Goal: Task Accomplishment & Management: Complete application form

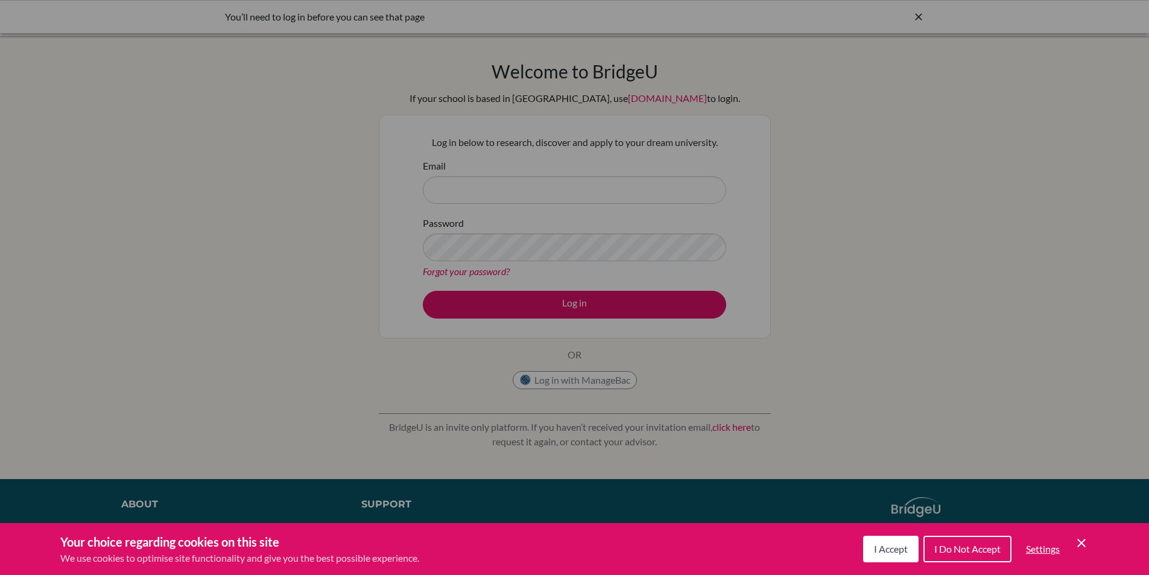
click at [899, 540] on button "I Accept" at bounding box center [890, 549] width 55 height 27
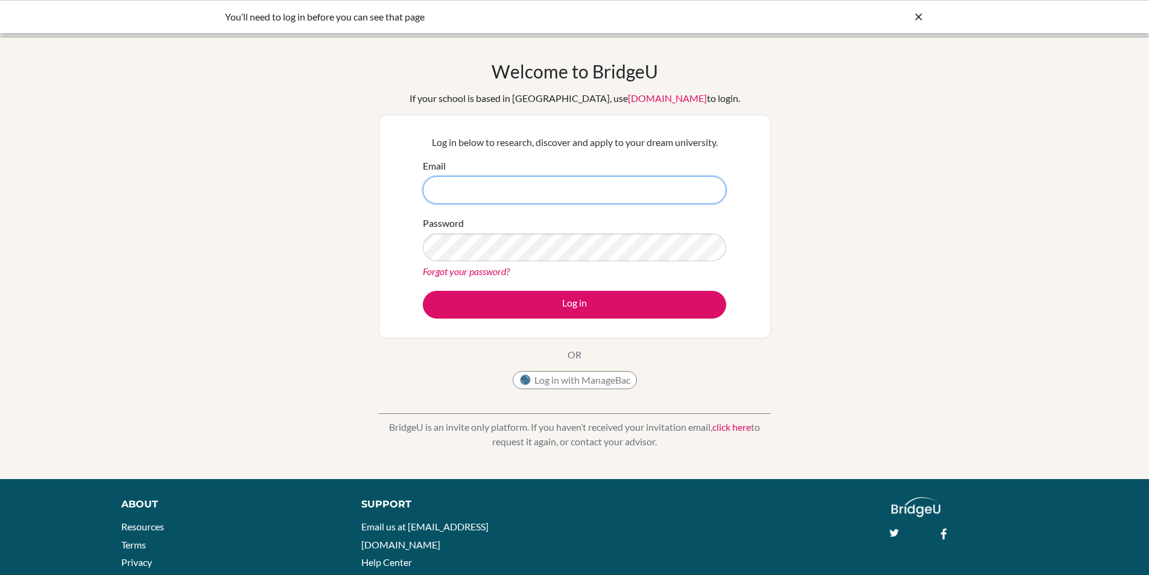
click at [506, 192] on input "Email" at bounding box center [574, 190] width 303 height 28
type input "wwolfe@dishs.tp.edu.tw"
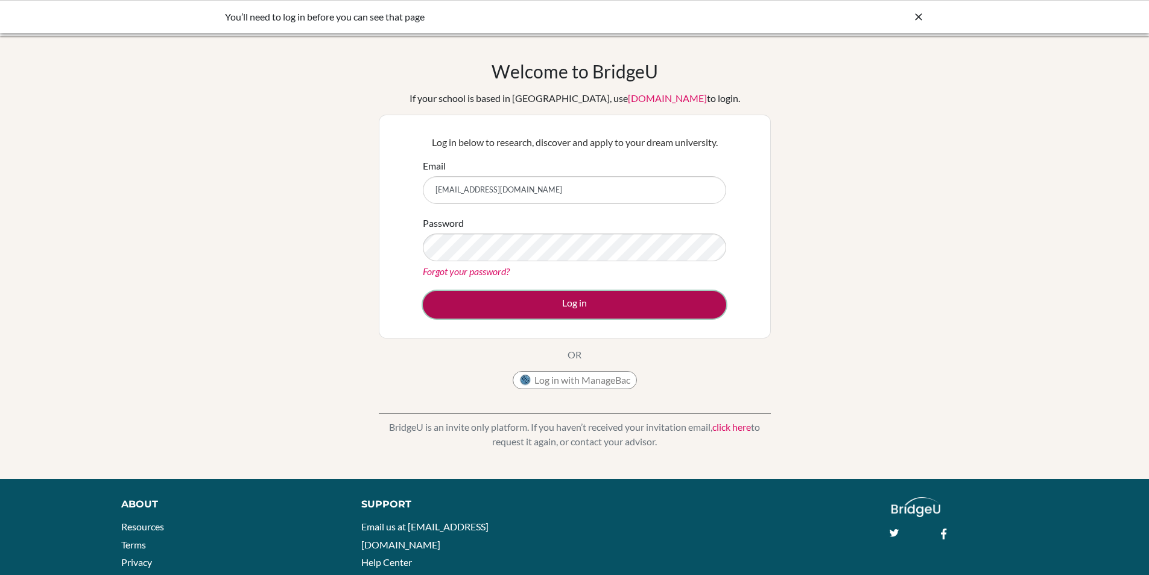
click at [564, 300] on button "Log in" at bounding box center [574, 305] width 303 height 28
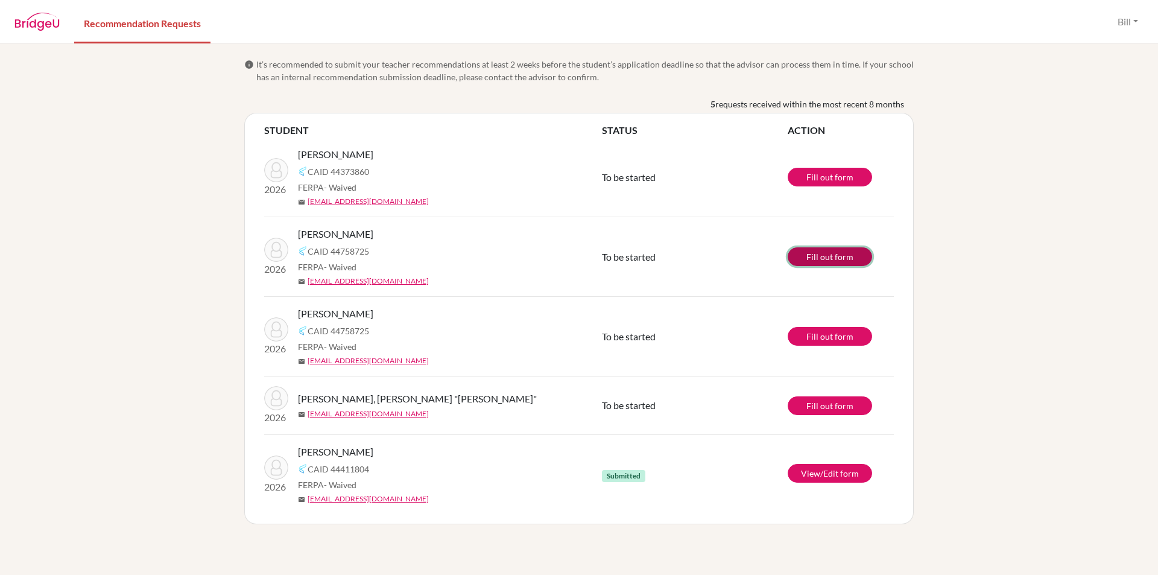
click at [826, 259] on link "Fill out form" at bounding box center [830, 256] width 84 height 19
